Goal: Navigation & Orientation: Find specific page/section

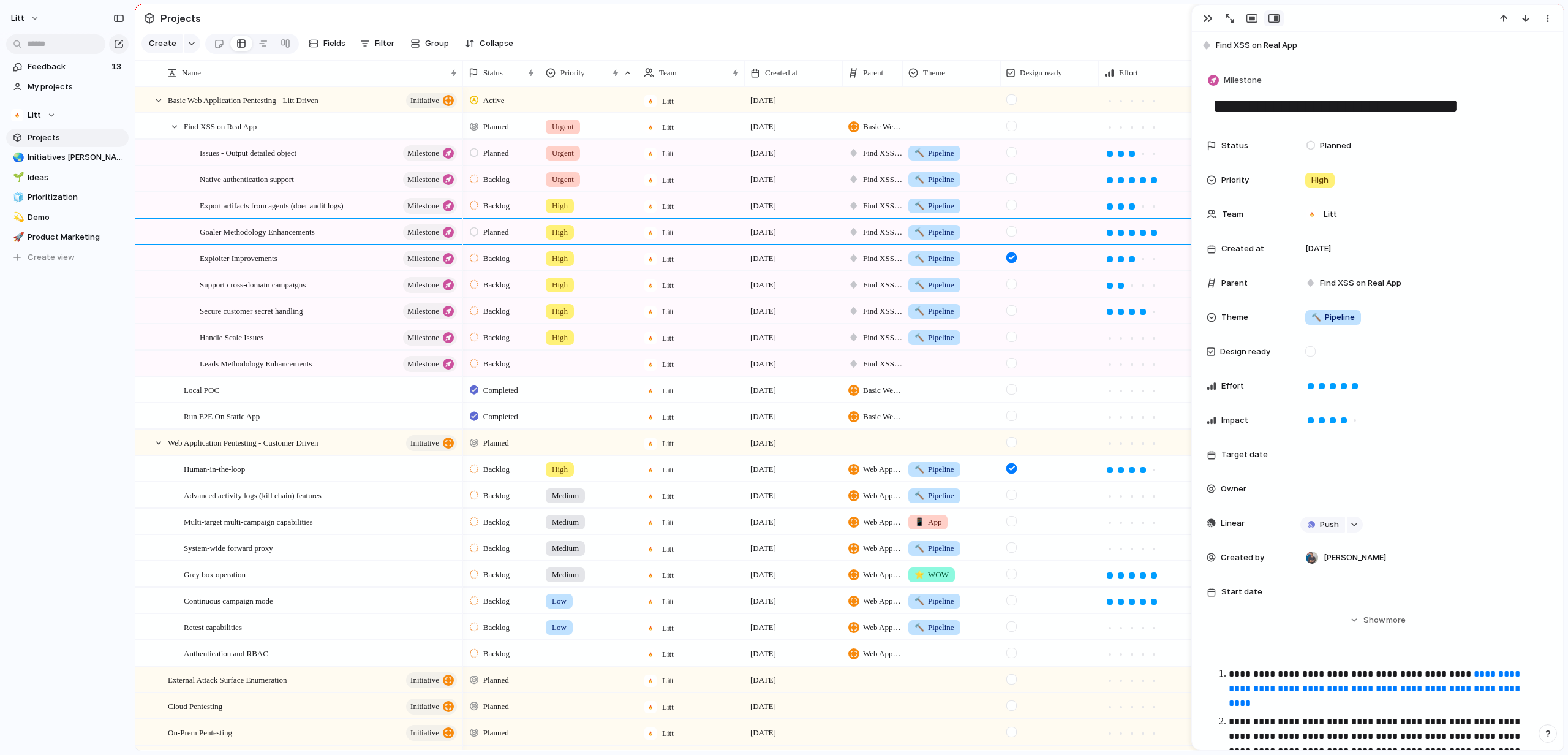
scroll to position [653, 0]
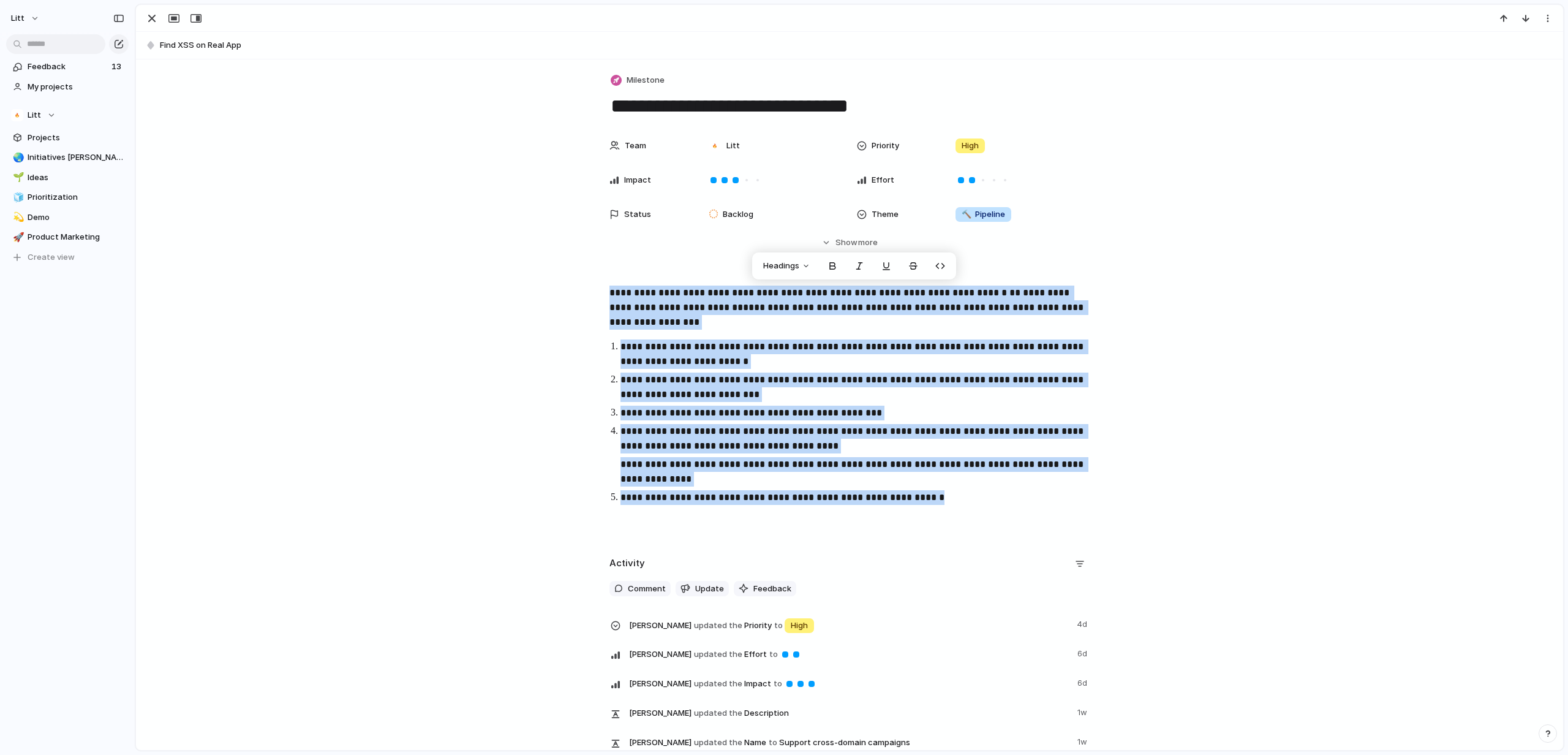
click at [990, 331] on div "**********" at bounding box center [849, 412] width 1398 height 254
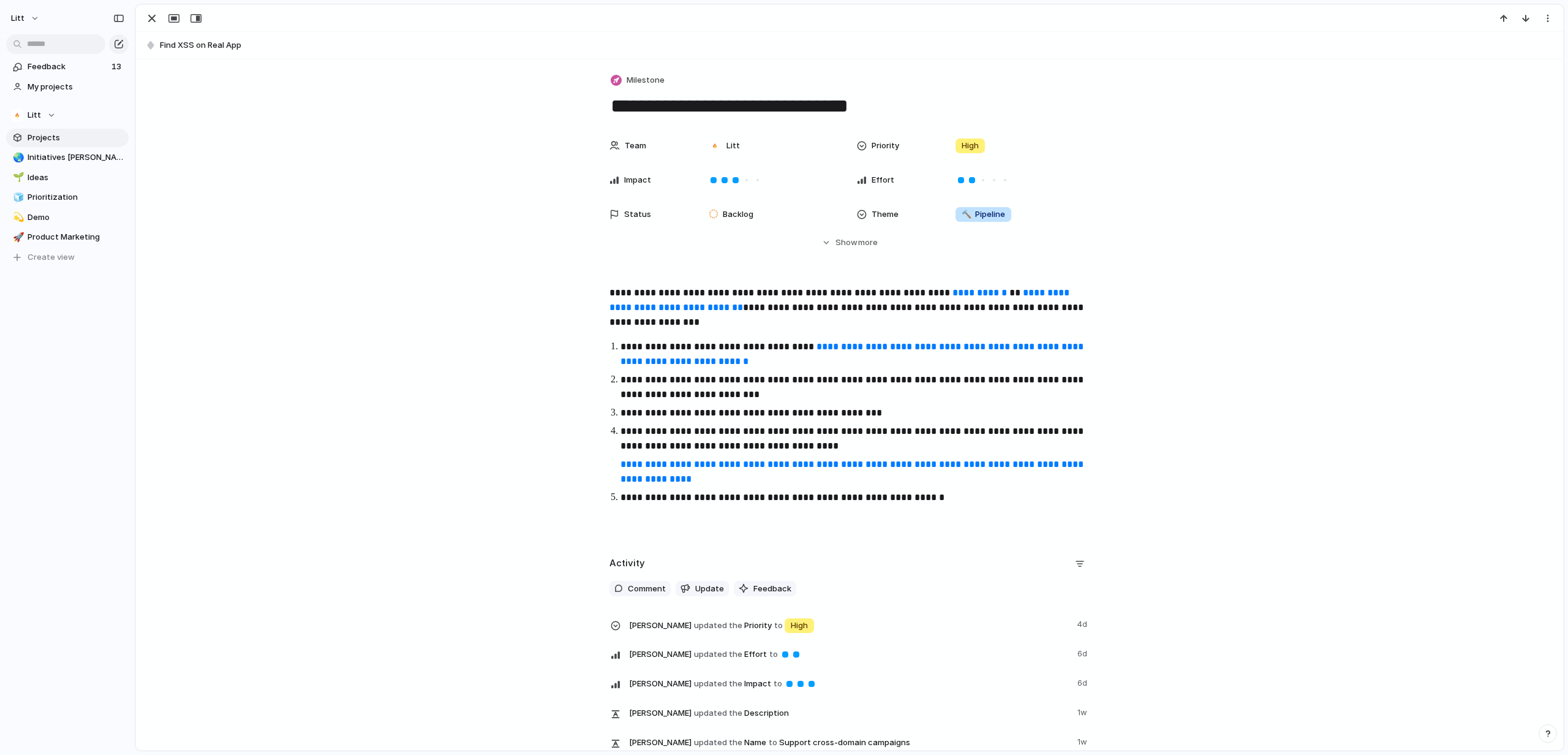
click at [69, 141] on span "Projects" at bounding box center [75, 138] width 97 height 12
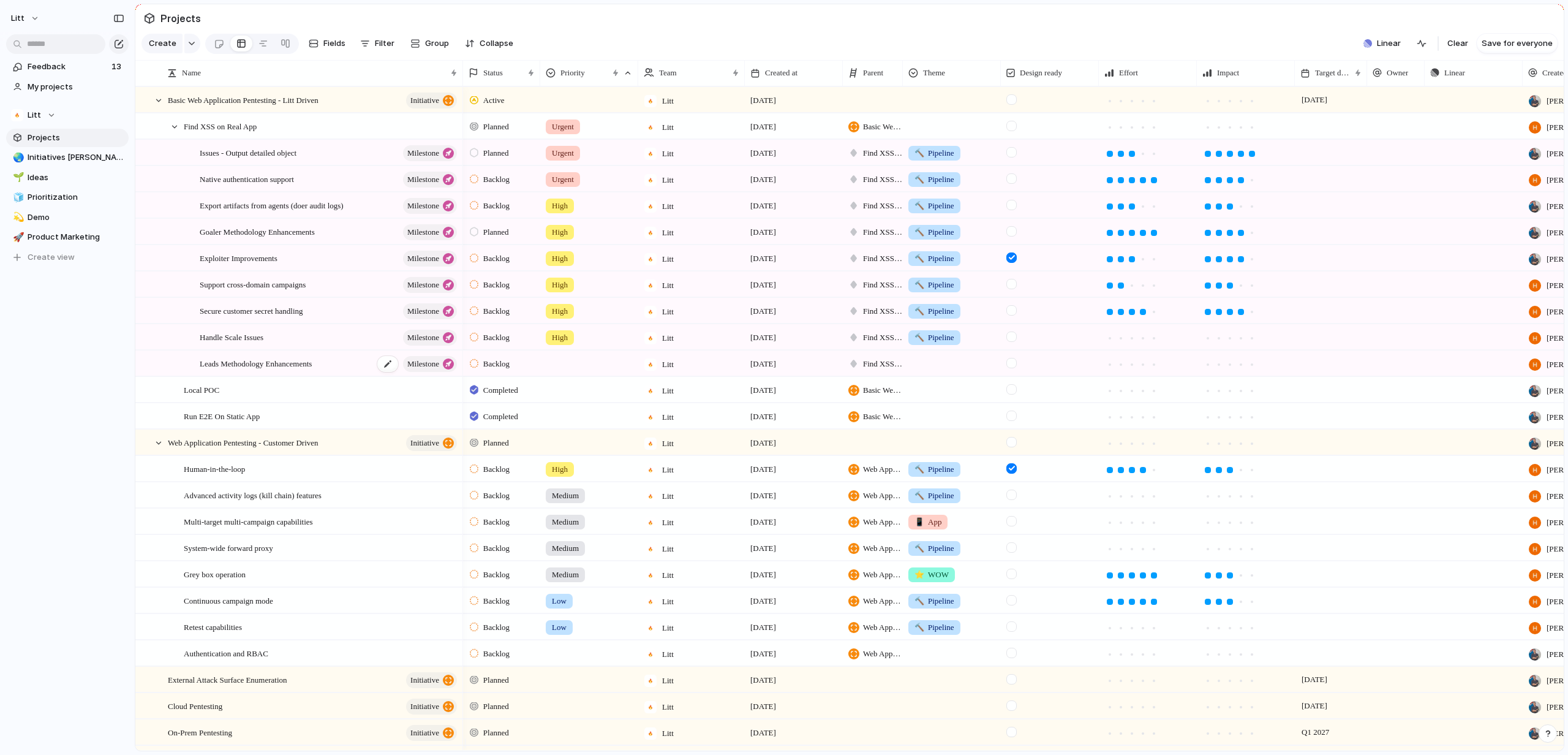
click at [342, 374] on div "Leads Methodology Enhancements Milestone" at bounding box center [329, 363] width 259 height 25
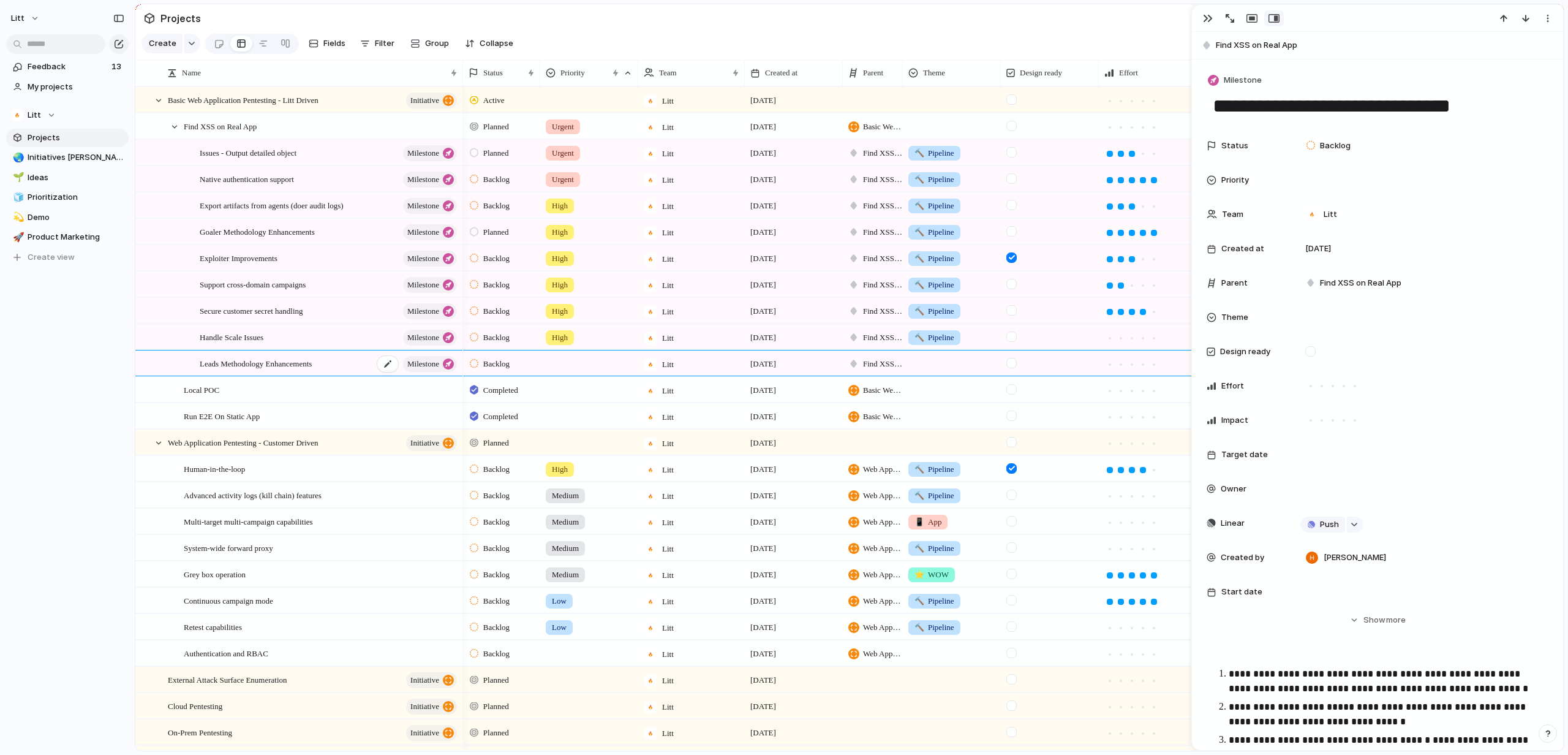
click at [342, 374] on div "Leads Methodology Enhancements Milestone" at bounding box center [329, 363] width 259 height 25
click at [1549, 19] on div "button" at bounding box center [1547, 19] width 10 height 10
click at [1331, 54] on div "Mark as duplicate Delete" at bounding box center [784, 377] width 1568 height 755
click at [1255, 20] on div "button" at bounding box center [1252, 19] width 11 height 10
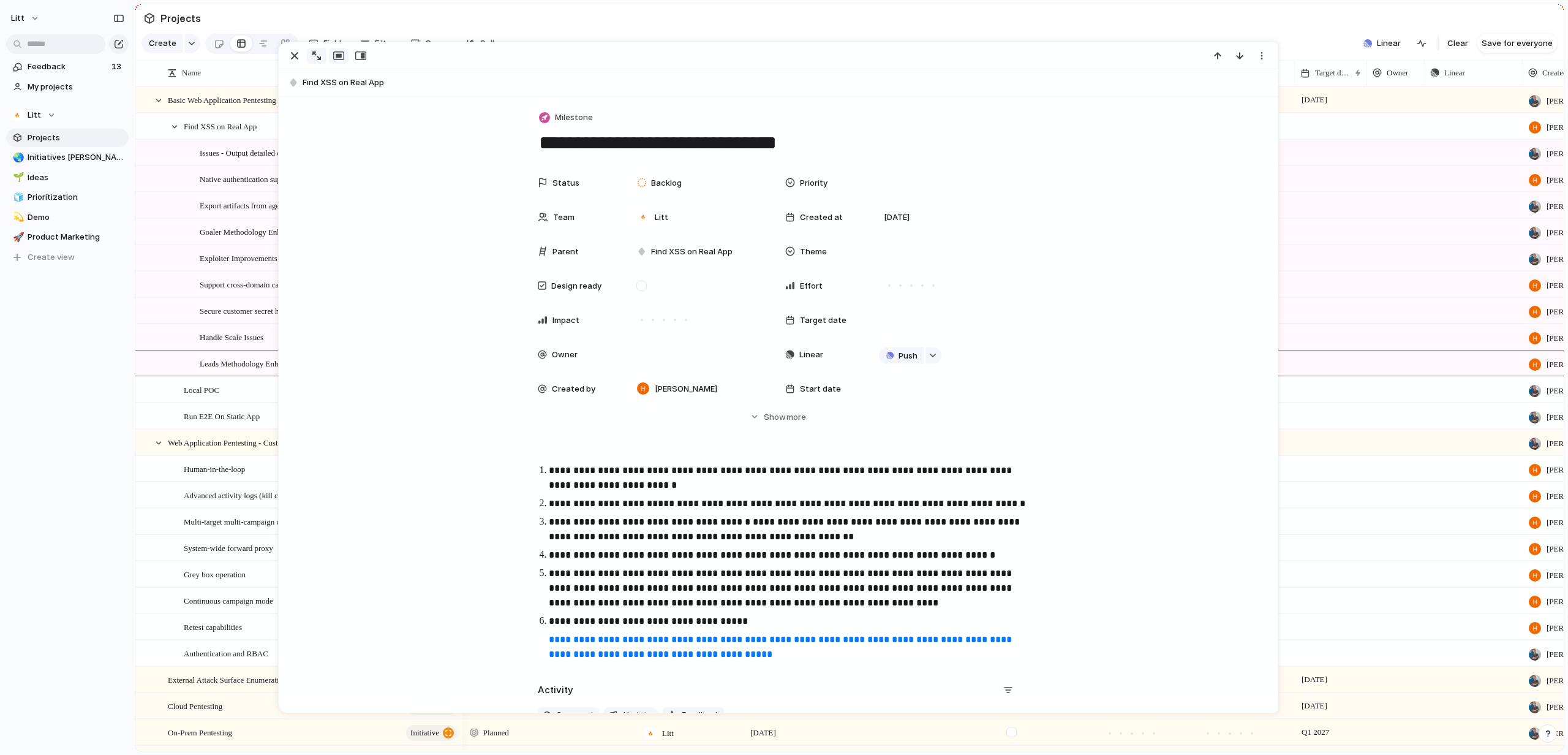
click at [319, 58] on div "button" at bounding box center [317, 56] width 9 height 9
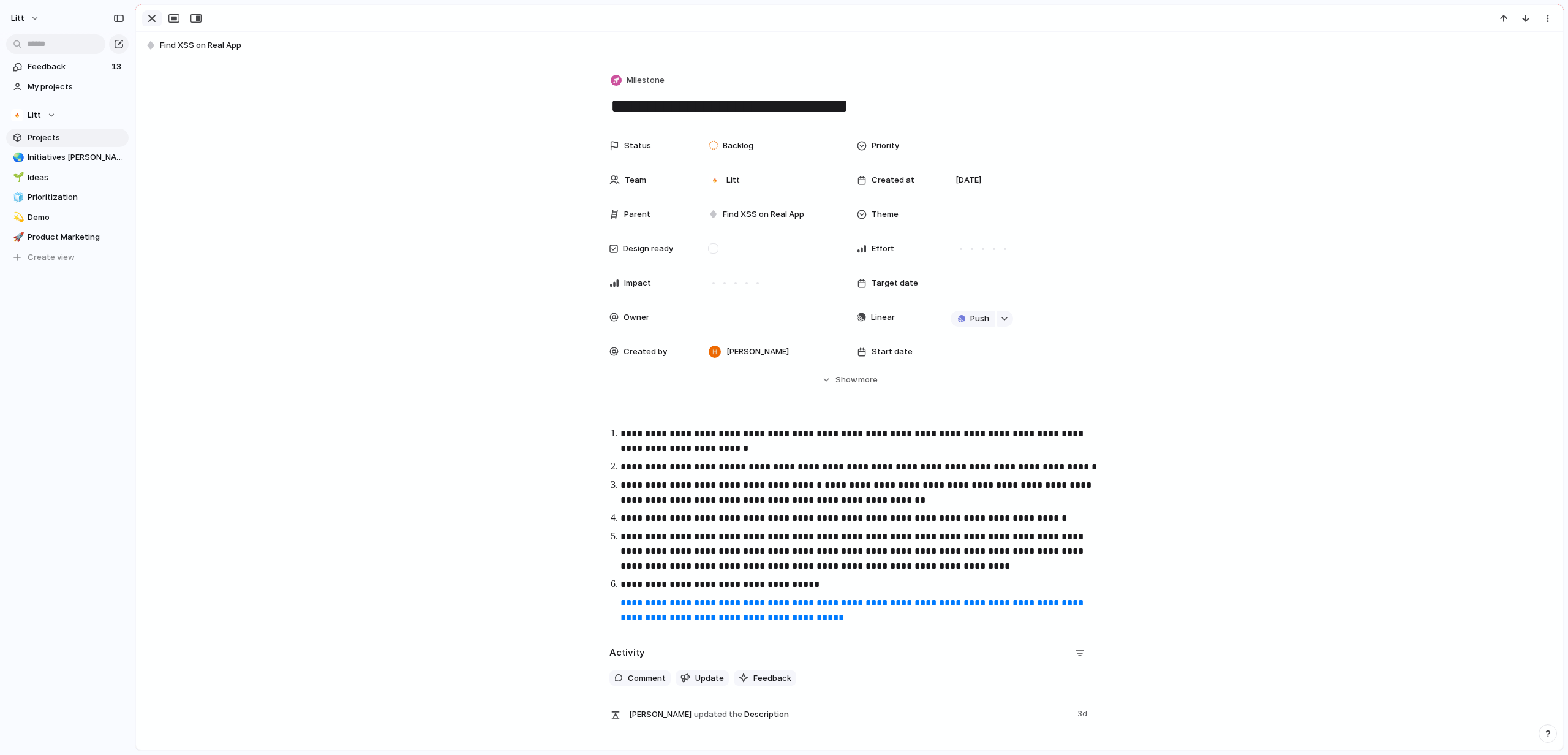
click at [153, 19] on div "button" at bounding box center [152, 18] width 14 height 14
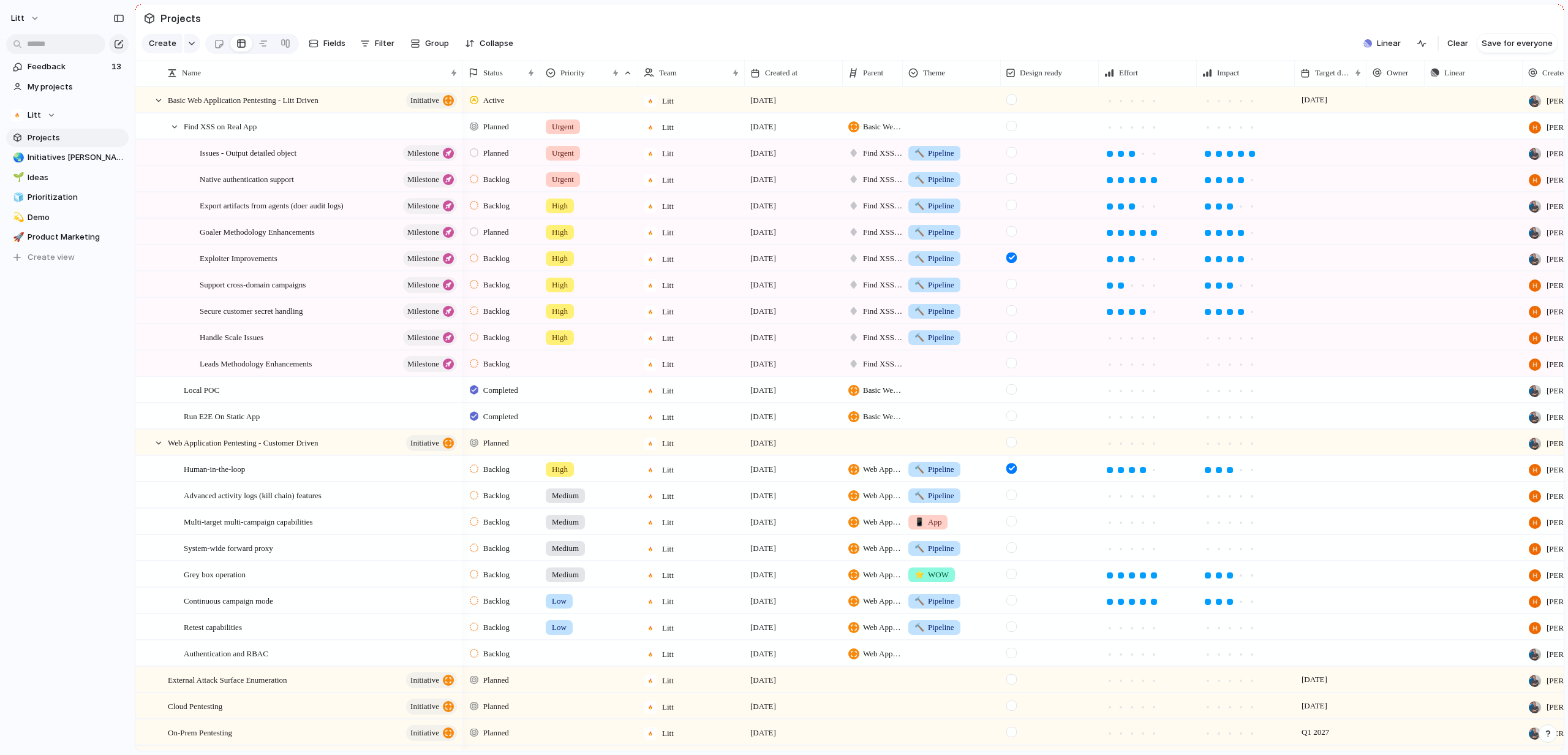
click at [365, 244] on div "Goaler Methodology Enhancements Milestone" at bounding box center [329, 232] width 259 height 25
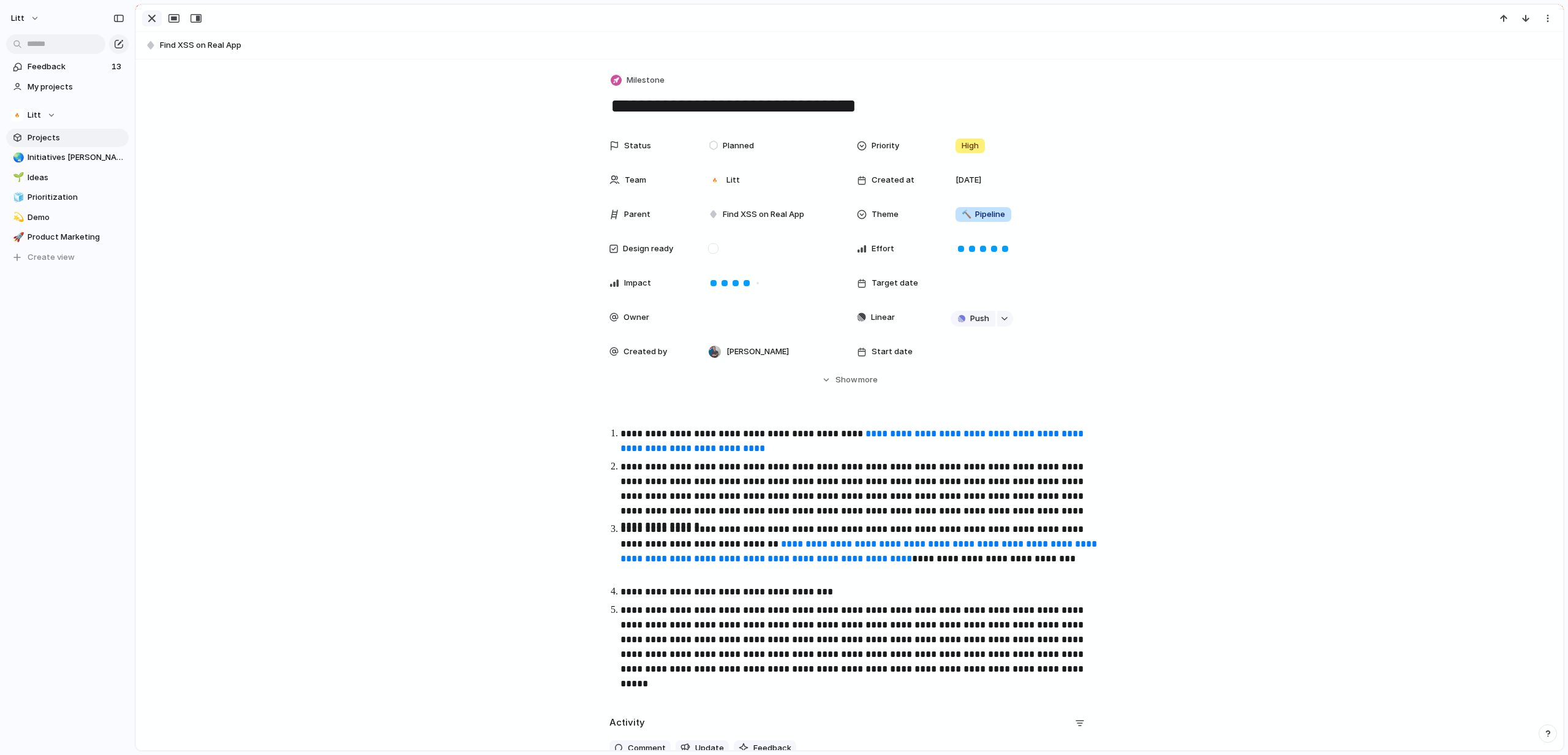
click at [152, 19] on div "button" at bounding box center [152, 18] width 14 height 14
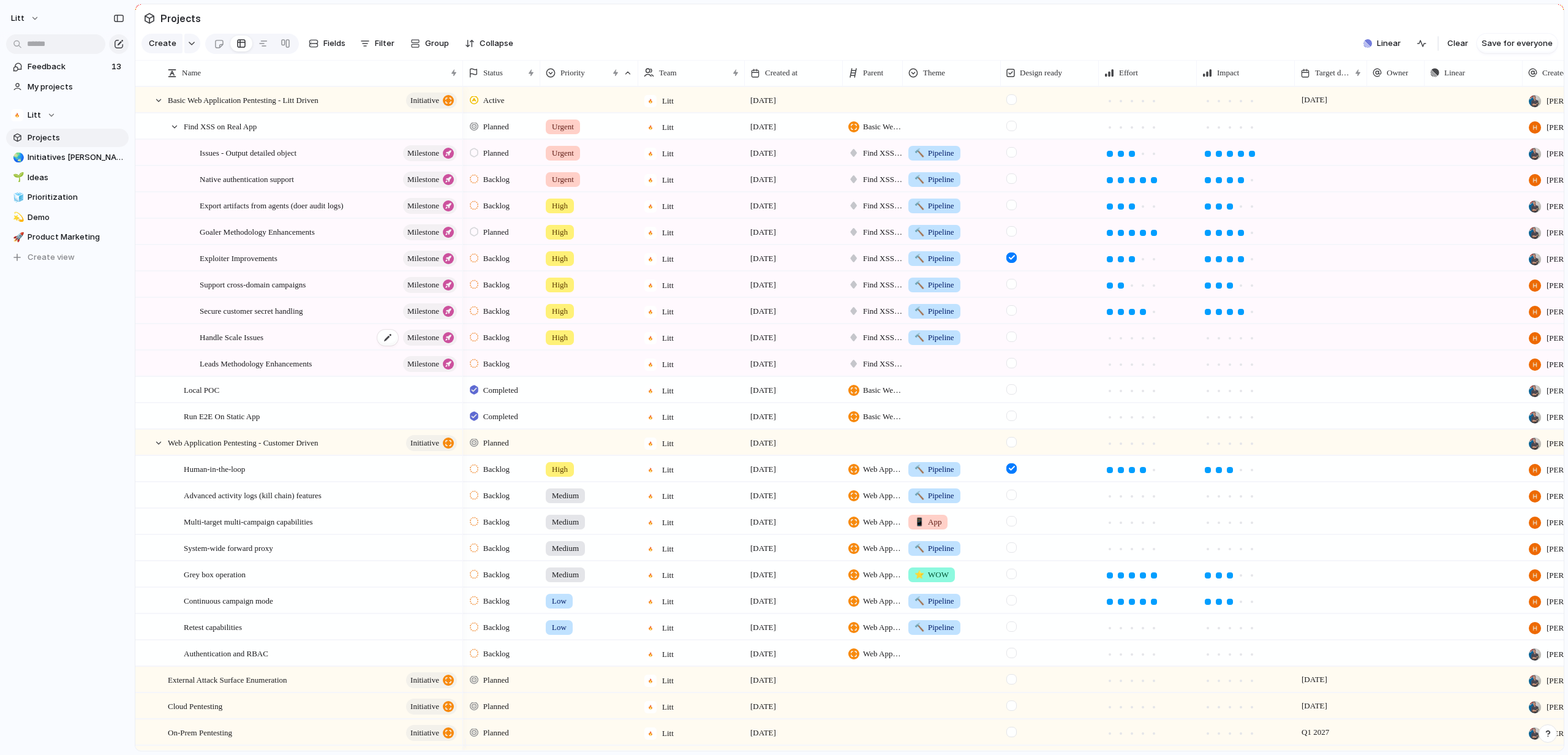
click at [332, 350] on div "Handle Scale Issues Milestone" at bounding box center [329, 337] width 259 height 25
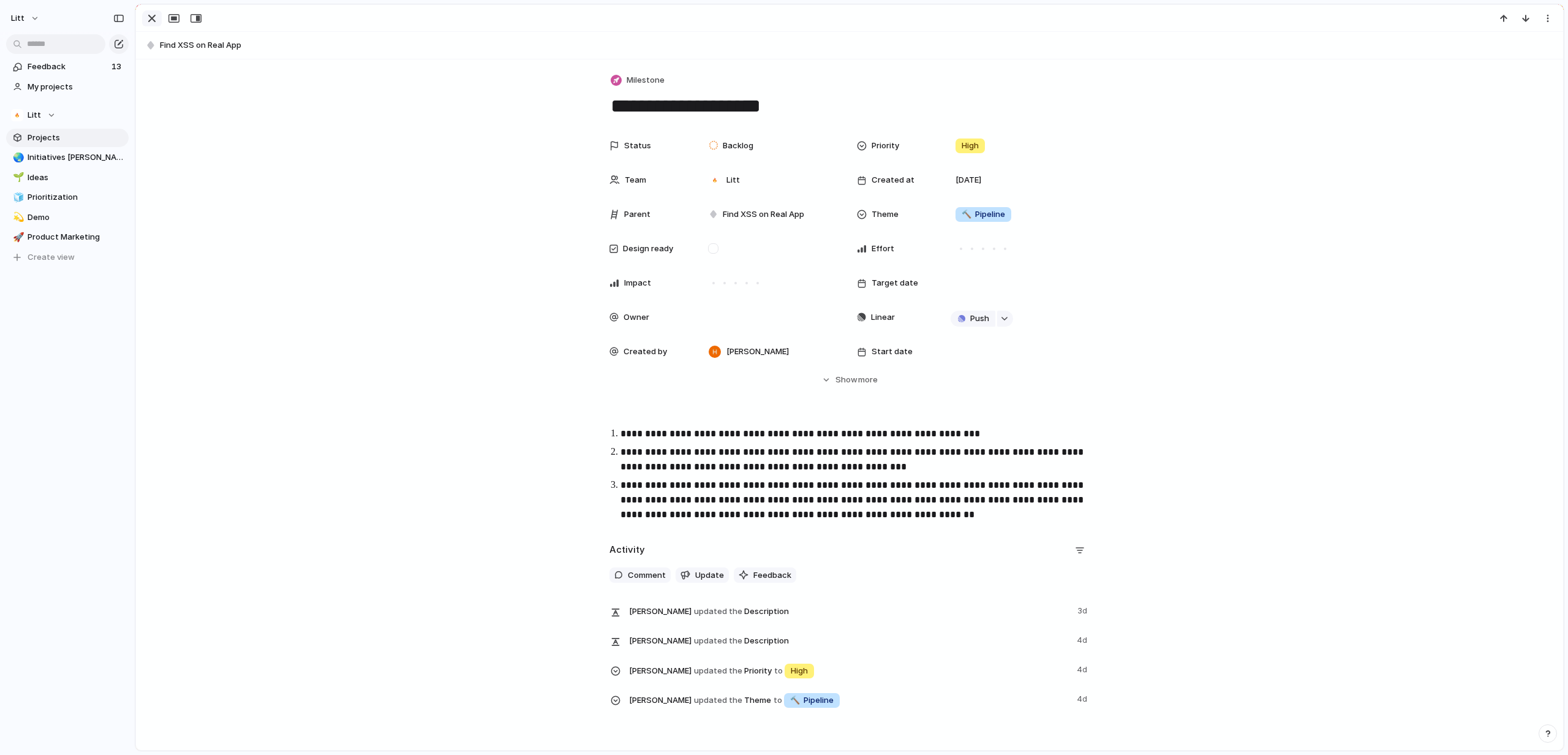
click at [156, 18] on div "button" at bounding box center [152, 18] width 14 height 14
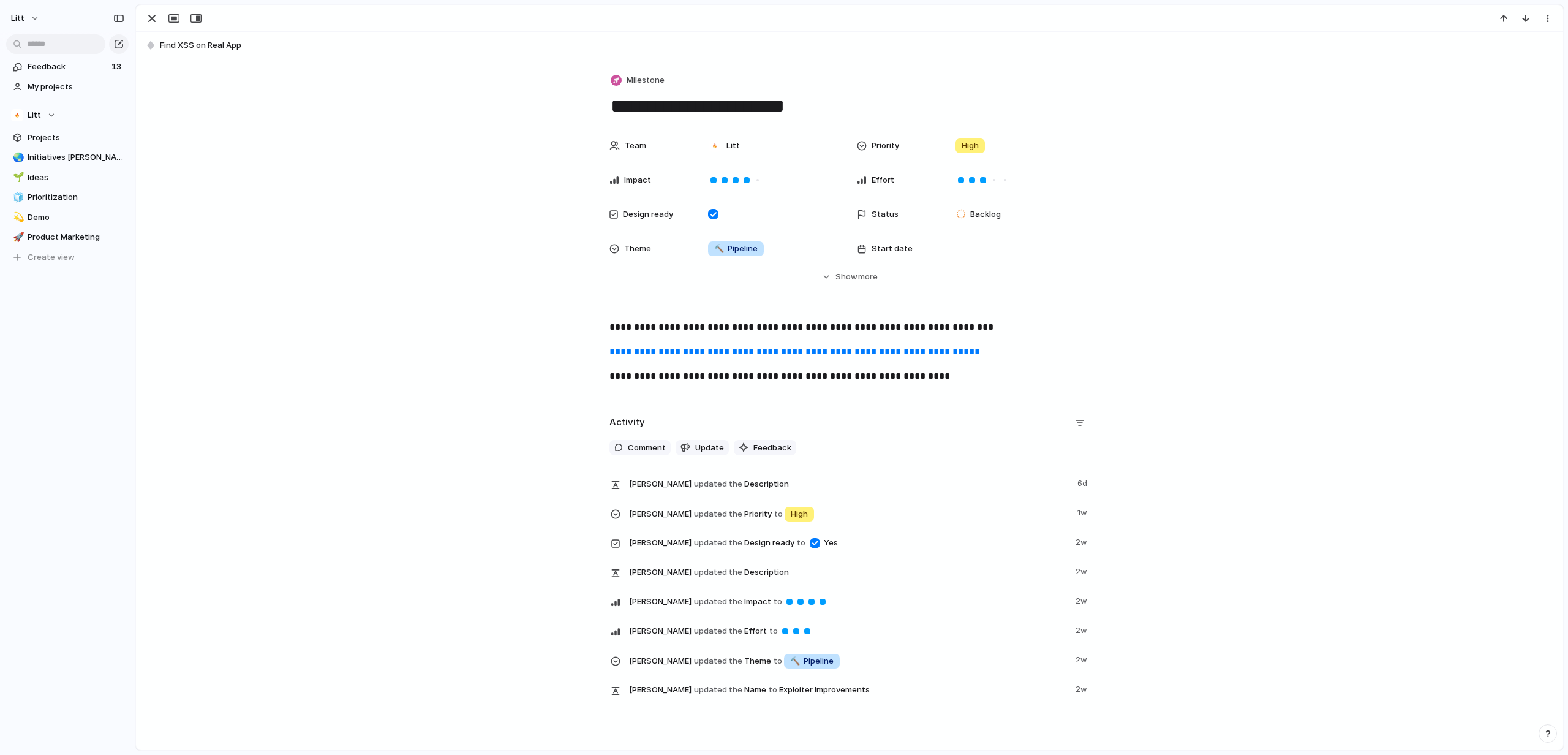
scroll to position [49, 0]
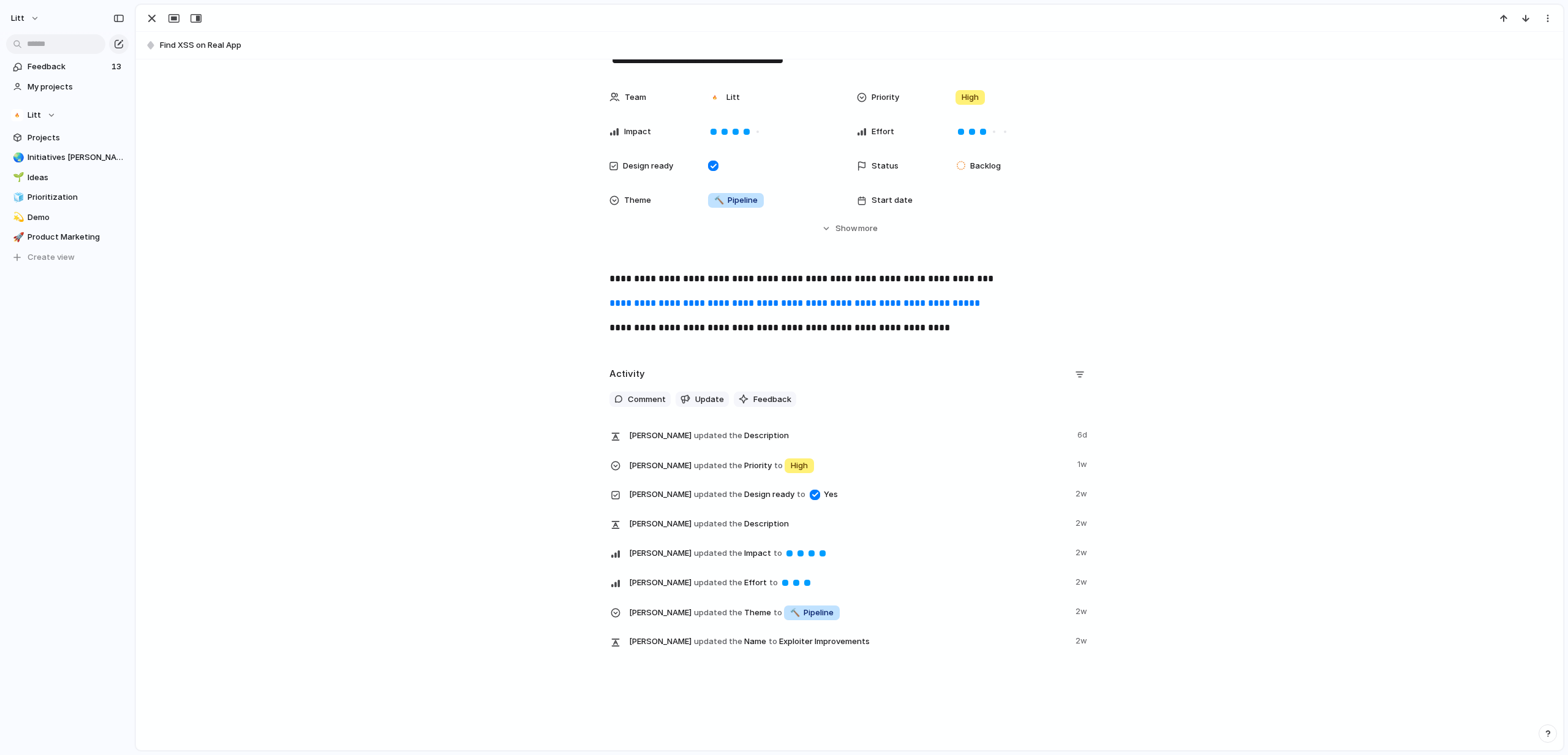
click at [825, 305] on link "**********" at bounding box center [795, 302] width 371 height 9
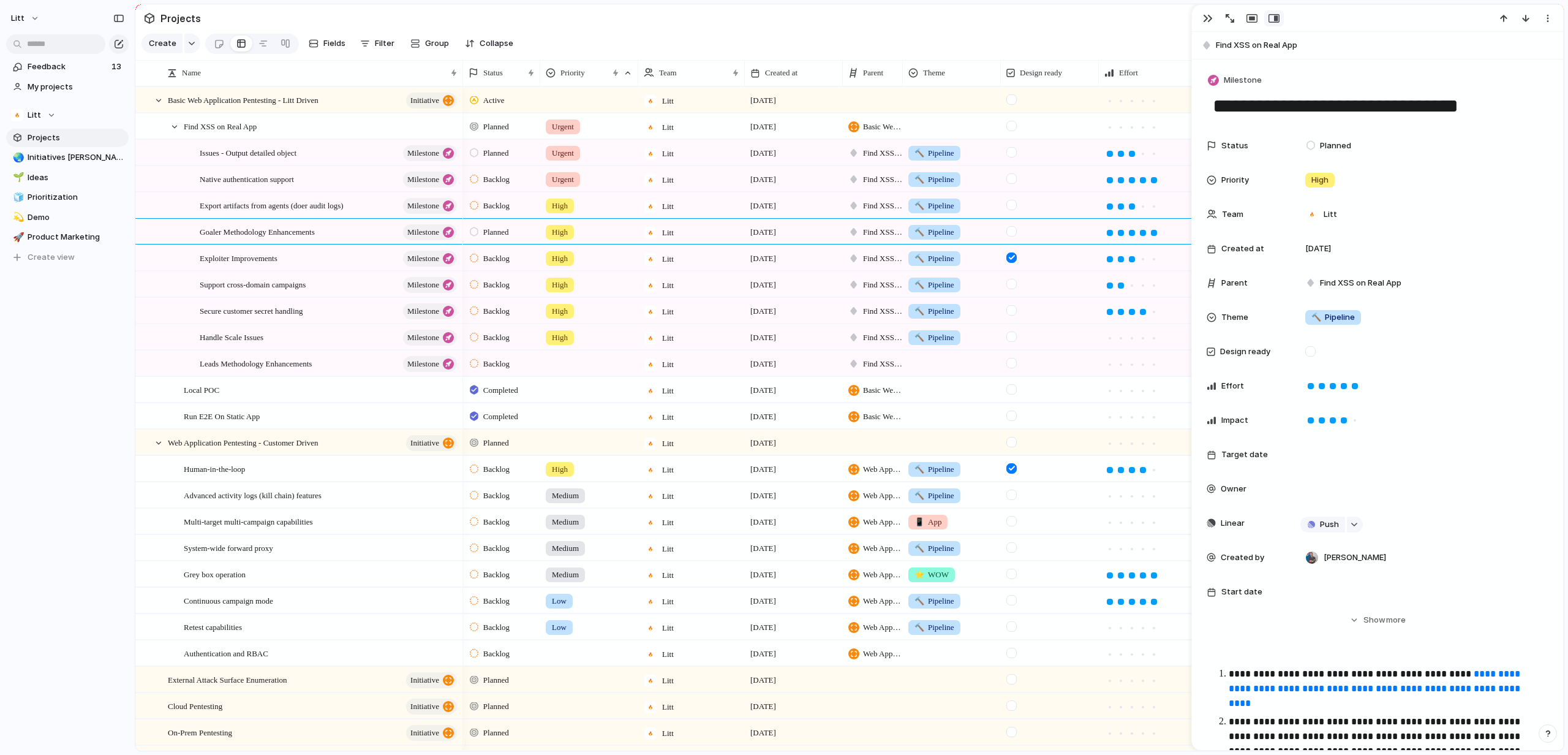
scroll to position [653, 0]
